Goal: Information Seeking & Learning: Compare options

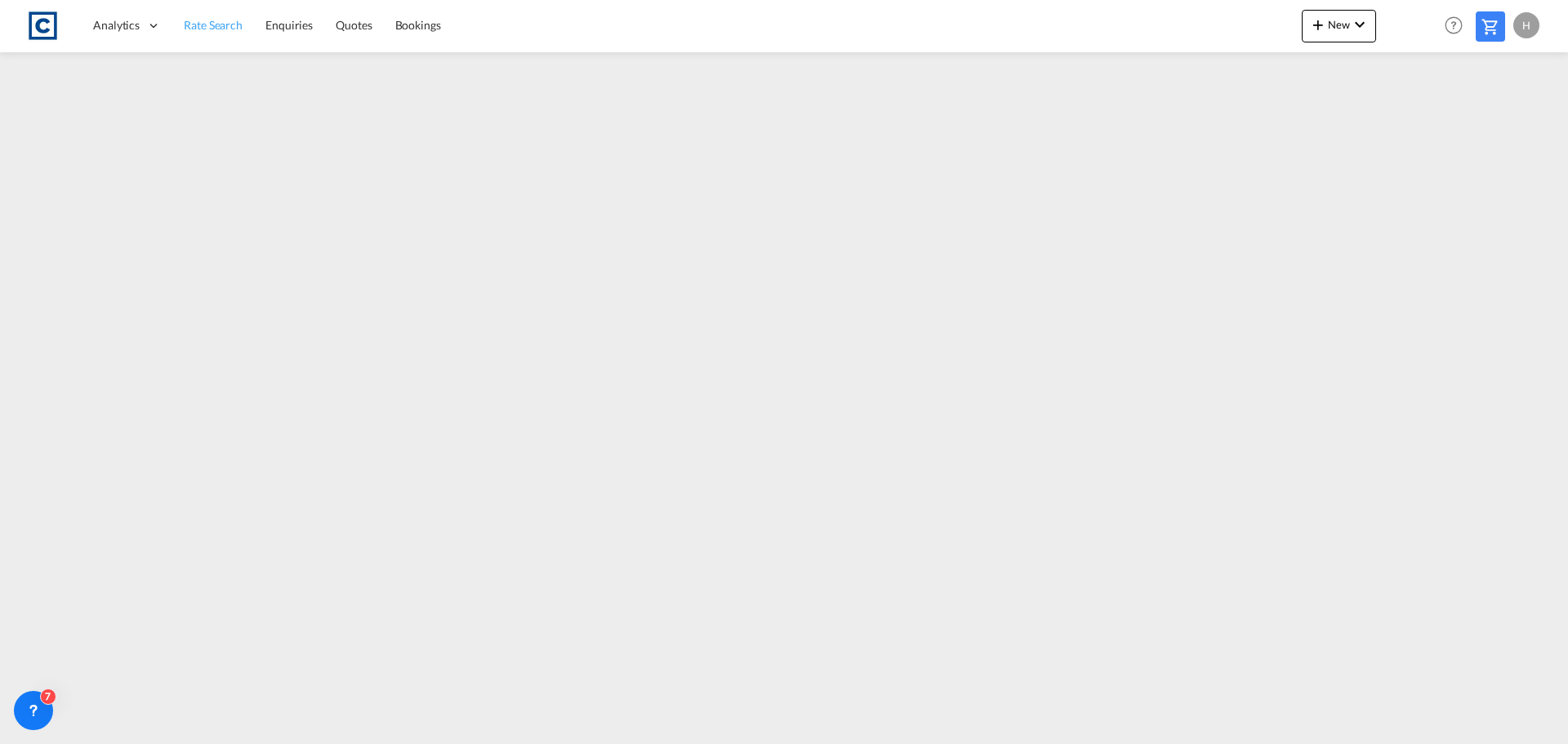
click at [208, 32] on span "Rate Search" at bounding box center [213, 25] width 59 height 14
click at [228, 21] on span "Rate Search" at bounding box center [213, 25] width 59 height 14
click at [192, 18] on span "Rate Search" at bounding box center [213, 25] width 59 height 14
drag, startPoint x: 354, startPoint y: 29, endPoint x: 411, endPoint y: 82, distance: 77.8
click at [354, 29] on span "Quotes" at bounding box center [353, 25] width 35 height 14
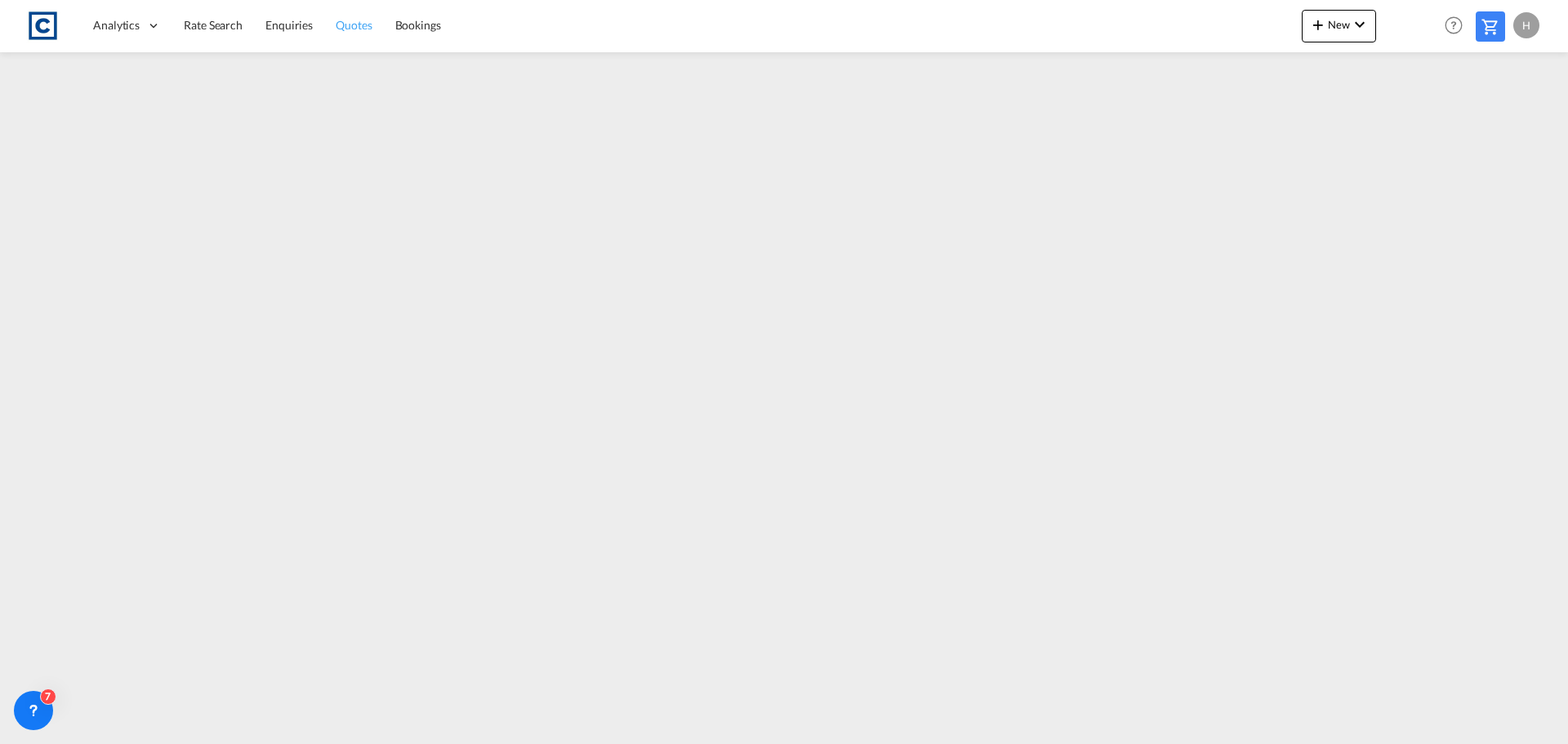
drag, startPoint x: 332, startPoint y: 27, endPoint x: 364, endPoint y: 41, distance: 34.9
click at [332, 27] on link "Quotes" at bounding box center [353, 25] width 59 height 53
drag, startPoint x: 360, startPoint y: 21, endPoint x: 269, endPoint y: 39, distance: 92.8
click at [360, 21] on span "Quotes" at bounding box center [353, 24] width 35 height 14
